Goal: Transaction & Acquisition: Purchase product/service

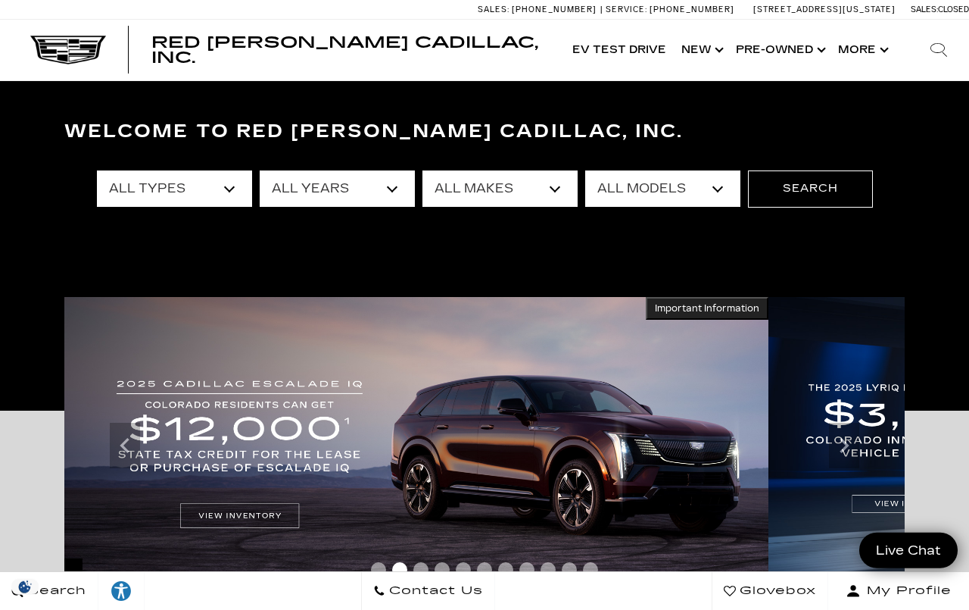
scroll to position [76, 0]
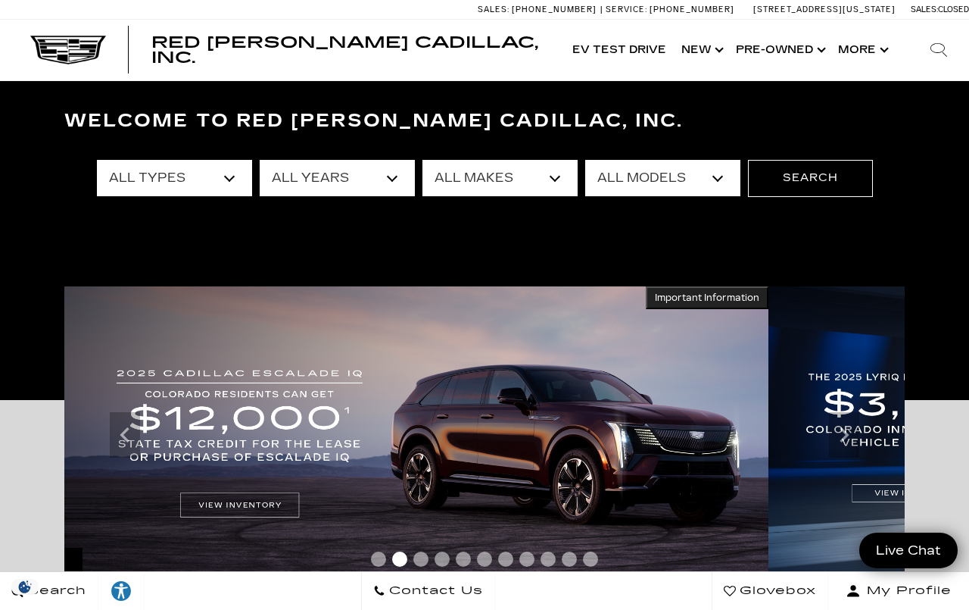
click at [406, 182] on select "All Years 2026 2025 2024 2023 2022 2021 2020 2019 2018 2016 2015 2014" at bounding box center [337, 178] width 155 height 36
select select "2025"
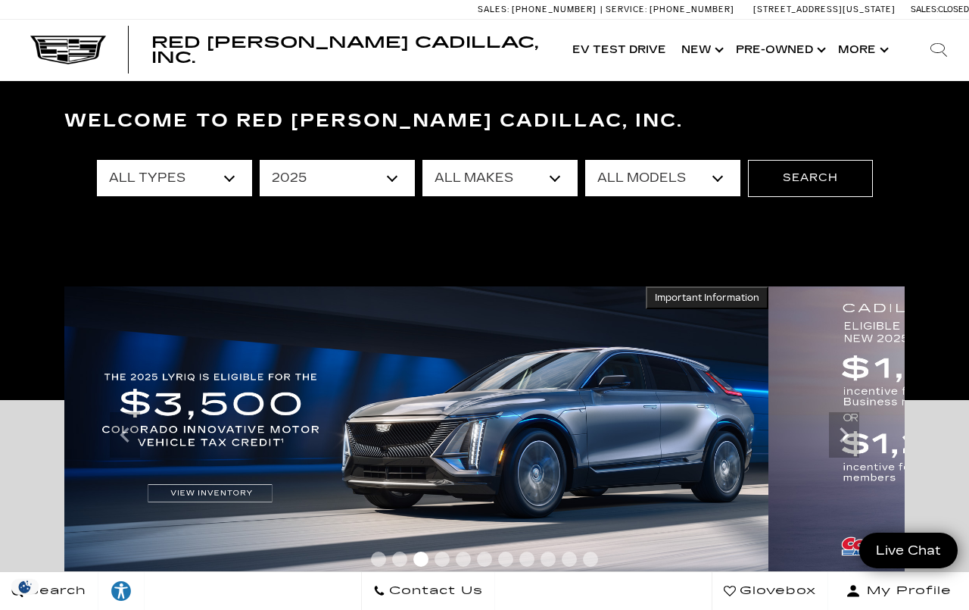
click at [564, 176] on select "All Makes Audi Cadillac Honda Toyota" at bounding box center [500, 178] width 155 height 36
select select "Cadillac"
click at [732, 167] on select "All Models CT4 CT5 Escalade Escalade ESV ESCALADE IQ LYRIQ OPTIQ XT5 XT6" at bounding box center [662, 178] width 155 height 36
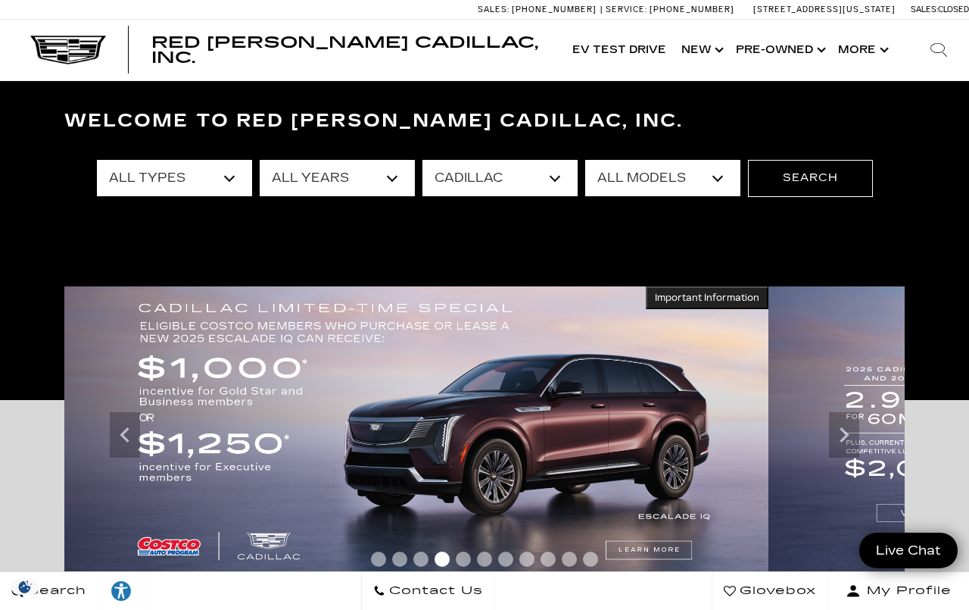
select select "XT5"
click at [815, 169] on button "Search" at bounding box center [810, 178] width 125 height 36
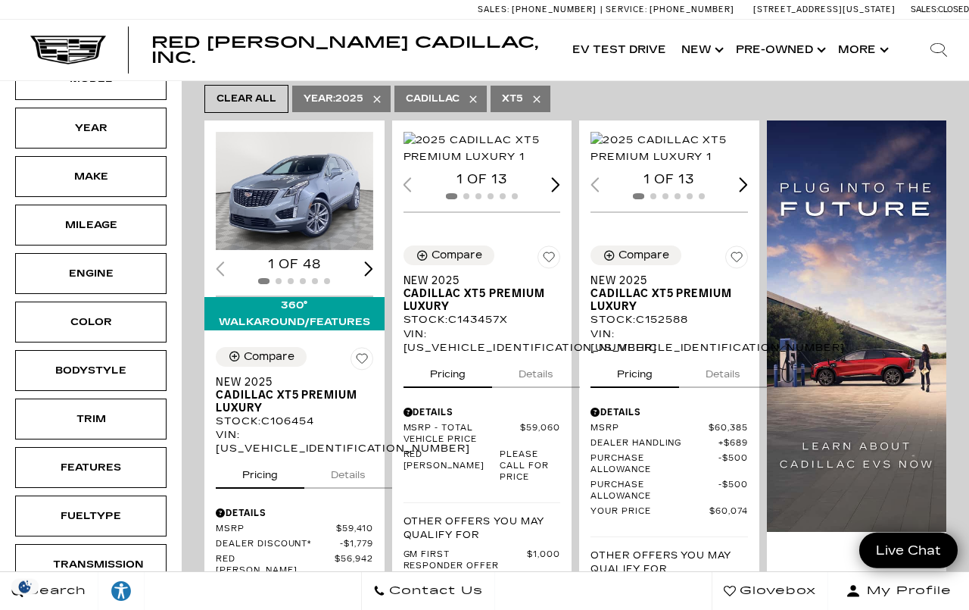
scroll to position [321, 0]
click at [679, 162] on img "1 / 2" at bounding box center [670, 148] width 158 height 33
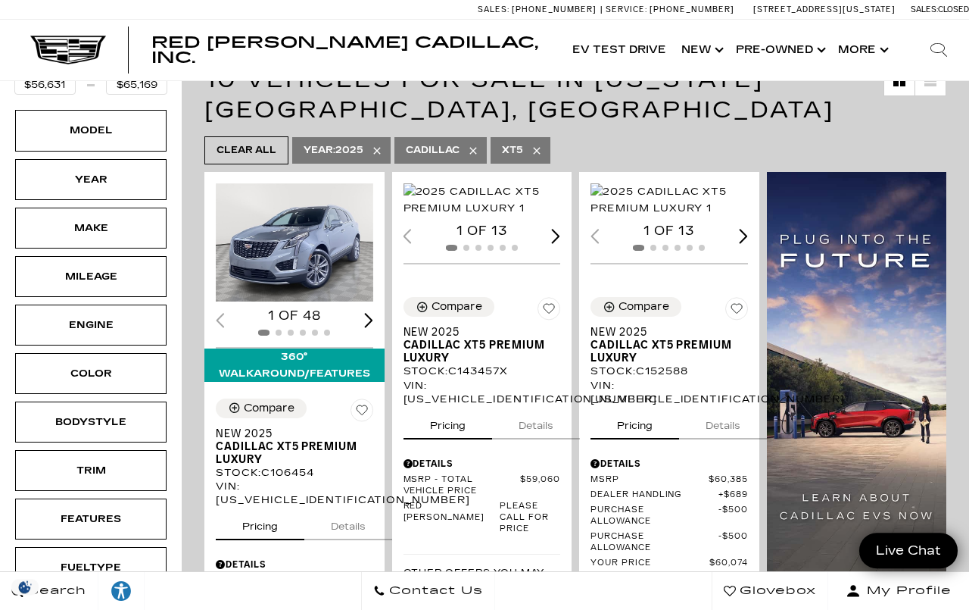
scroll to position [270, 0]
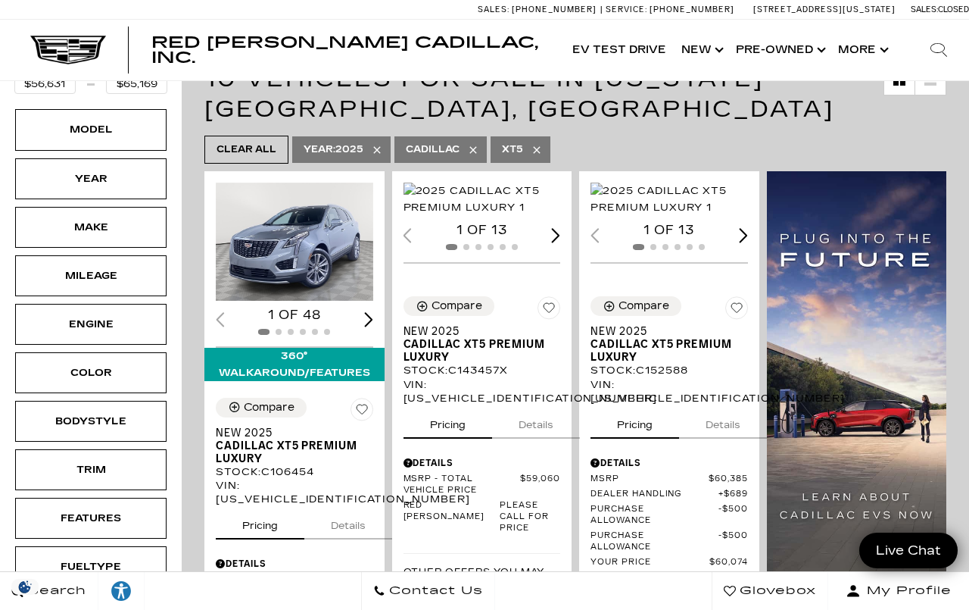
click at [666, 216] on img "1 / 2" at bounding box center [670, 199] width 158 height 33
